Goal: Transaction & Acquisition: Download file/media

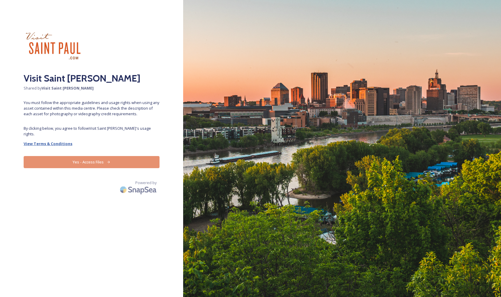
click at [47, 141] on strong "View Terms & Conditions" at bounding box center [48, 143] width 49 height 5
click at [85, 156] on button "Yes - Access Files" at bounding box center [92, 162] width 136 height 12
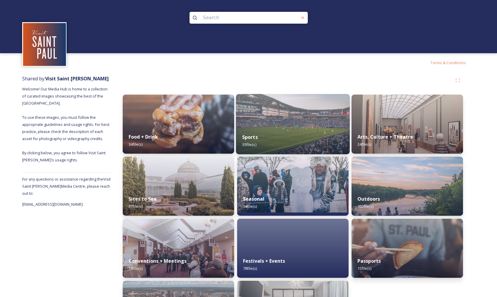
scroll to position [49, 0]
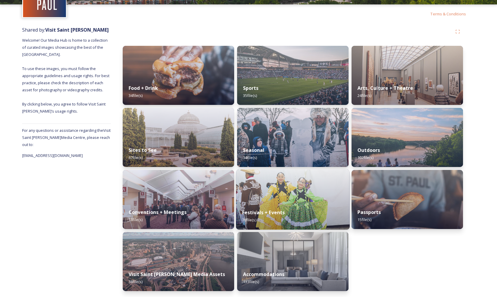
click at [297, 208] on div "Festivals + Events 78 file(s)" at bounding box center [293, 216] width 114 height 27
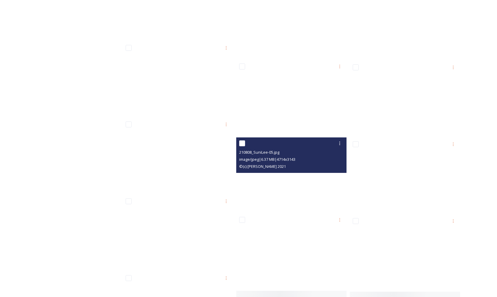
scroll to position [869, 0]
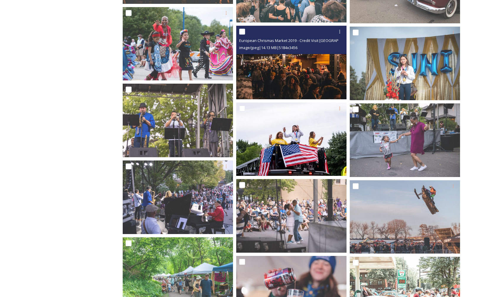
click at [294, 67] on img at bounding box center [291, 63] width 110 height 74
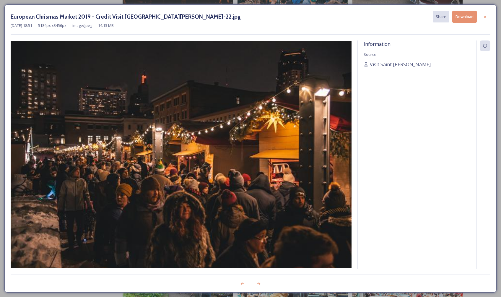
click at [473, 19] on button "Download" at bounding box center [465, 17] width 25 height 12
click at [484, 17] on icon at bounding box center [485, 16] width 5 height 5
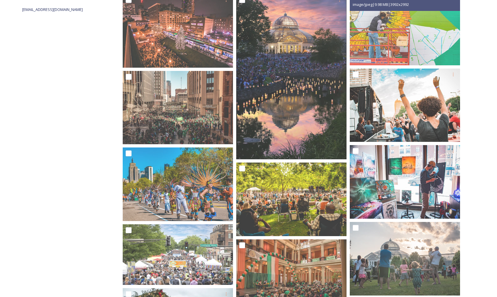
scroll to position [0, 0]
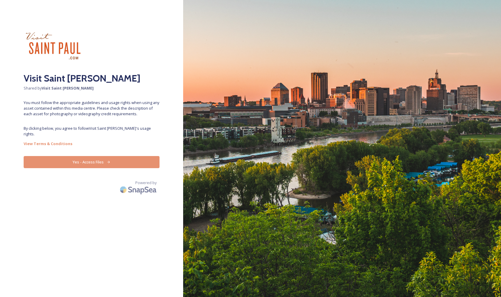
click at [99, 158] on button "Yes - Access Files" at bounding box center [92, 162] width 136 height 12
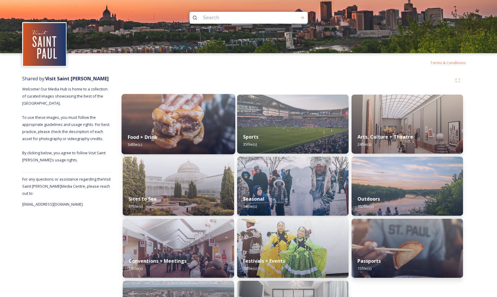
scroll to position [1, 0]
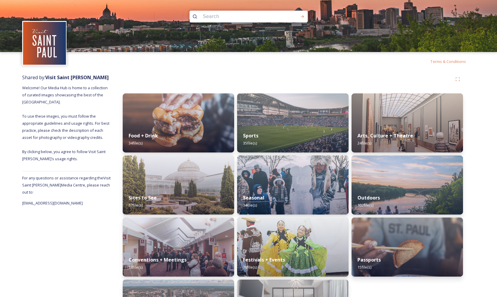
click at [207, 19] on input at bounding box center [240, 16] width 81 height 13
type input "christmas"
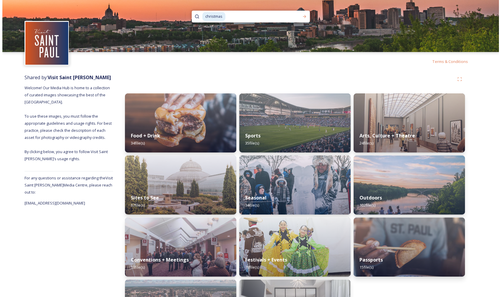
scroll to position [0, 0]
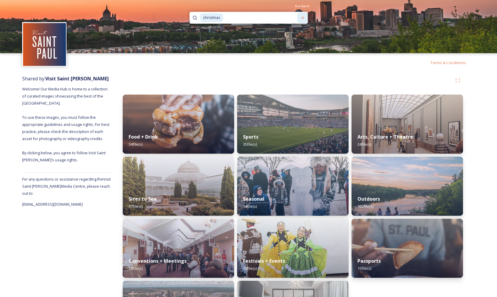
click at [304, 19] on icon at bounding box center [302, 17] width 5 height 5
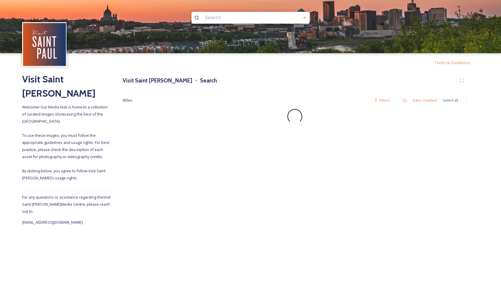
click at [225, 16] on input at bounding box center [242, 17] width 81 height 13
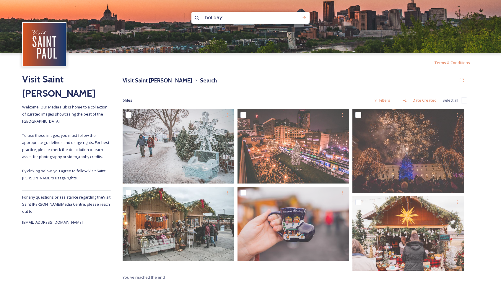
type input "holiday"
click at [304, 18] on icon at bounding box center [304, 17] width 5 height 5
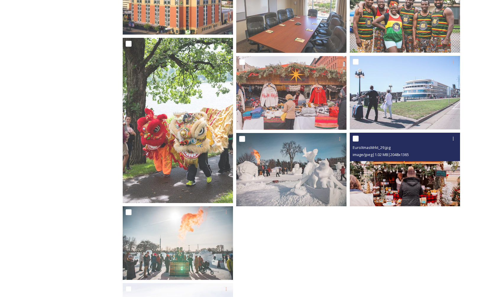
scroll to position [433, 0]
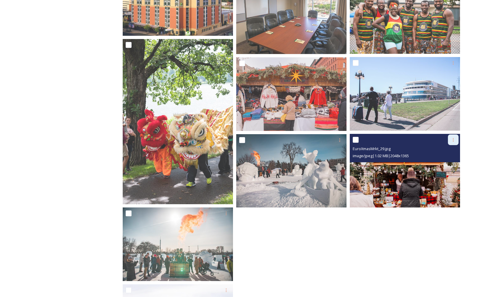
click at [450, 140] on div at bounding box center [453, 140] width 11 height 11
click at [449, 169] on div "Download" at bounding box center [446, 164] width 24 height 12
click at [402, 166] on img at bounding box center [405, 171] width 110 height 74
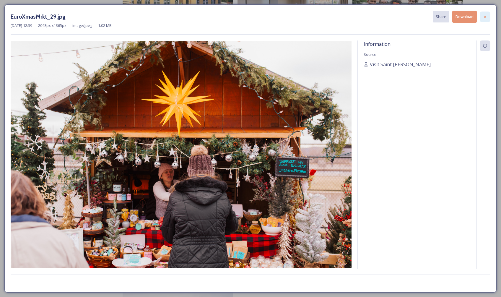
click at [483, 14] on div at bounding box center [485, 17] width 11 height 11
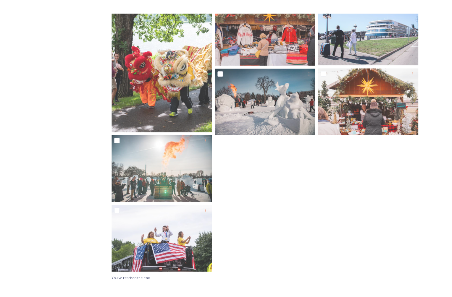
scroll to position [392, 0]
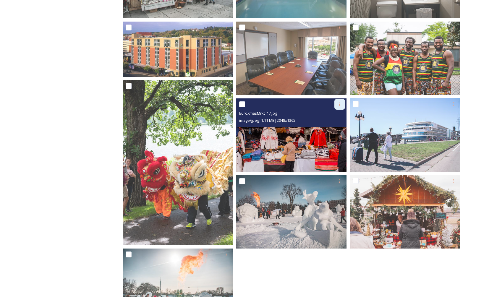
click at [338, 103] on icon at bounding box center [339, 104] width 5 height 5
click at [332, 128] on span "Download" at bounding box center [333, 129] width 18 height 6
